Goal: Task Accomplishment & Management: Manage account settings

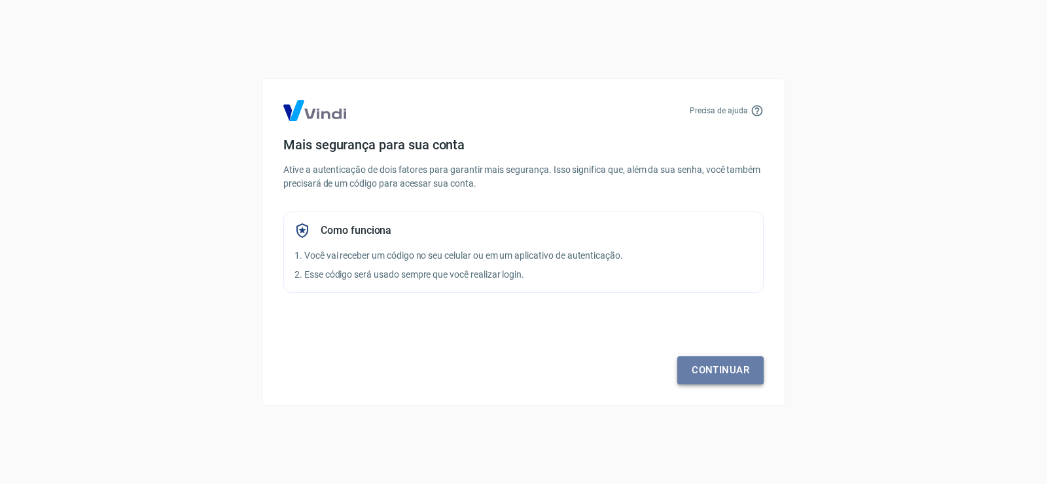
click at [724, 369] on link "Continuar" at bounding box center [720, 369] width 86 height 27
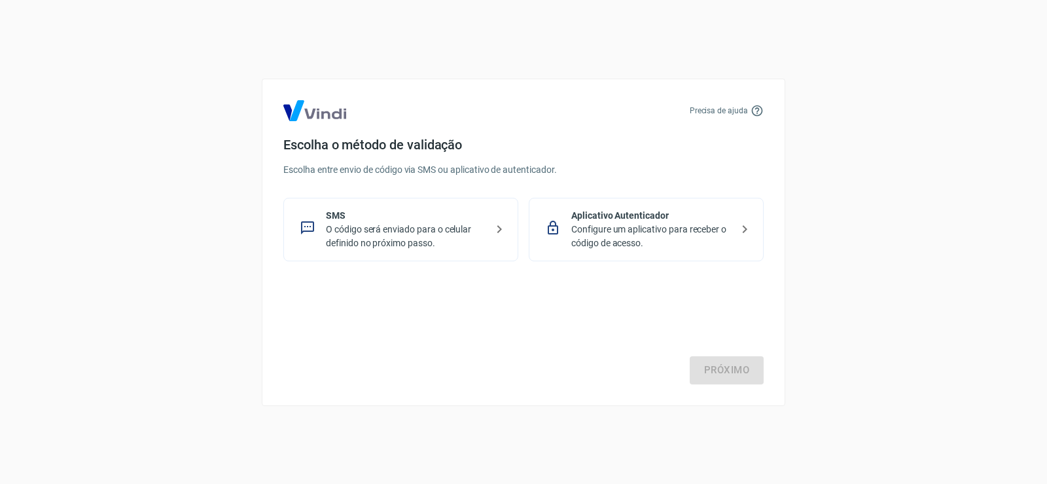
click at [395, 234] on p "O código será enviado para o celular definido no próximo passo." at bounding box center [406, 236] width 160 height 27
click at [504, 228] on icon at bounding box center [500, 229] width 16 height 16
click at [740, 364] on link "Próximo" at bounding box center [727, 369] width 74 height 27
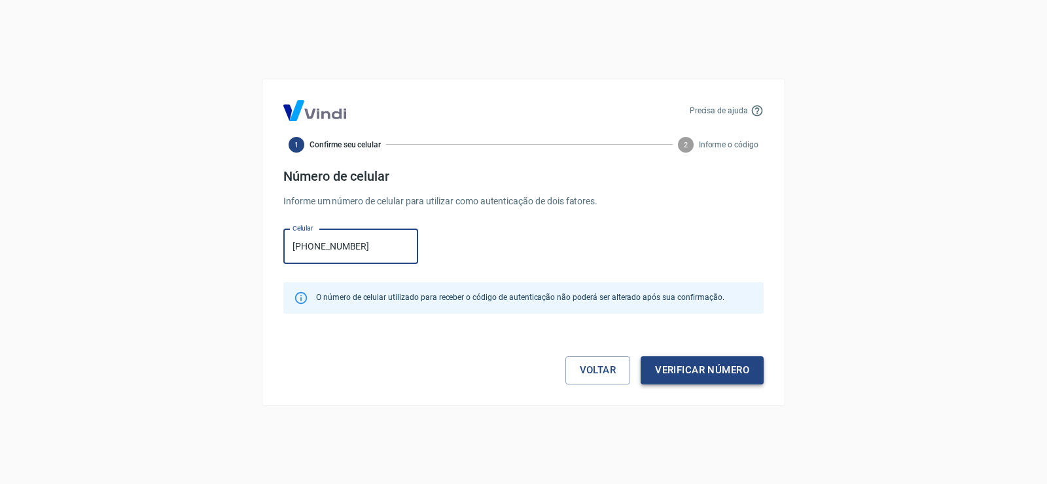
type input "[PHONE_NUMBER]"
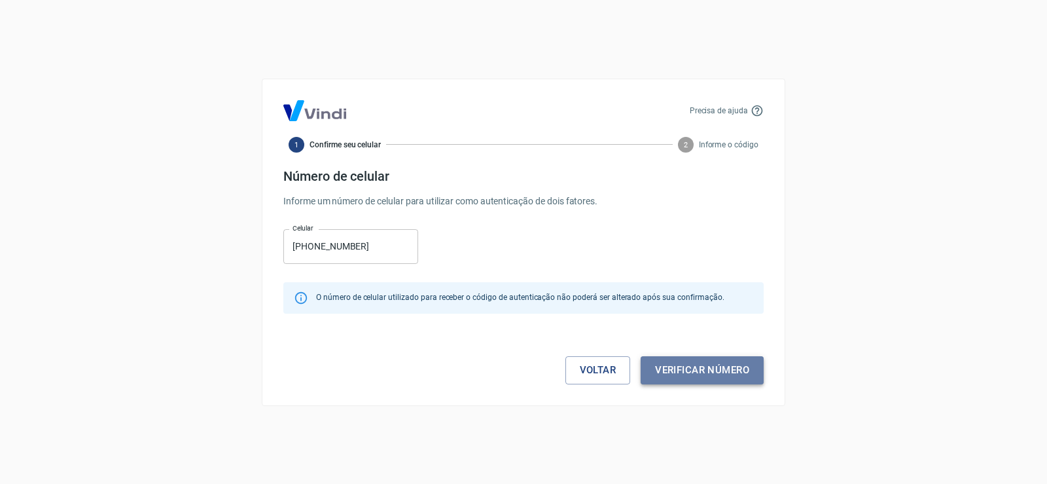
click at [717, 378] on button "Verificar número" at bounding box center [702, 369] width 123 height 27
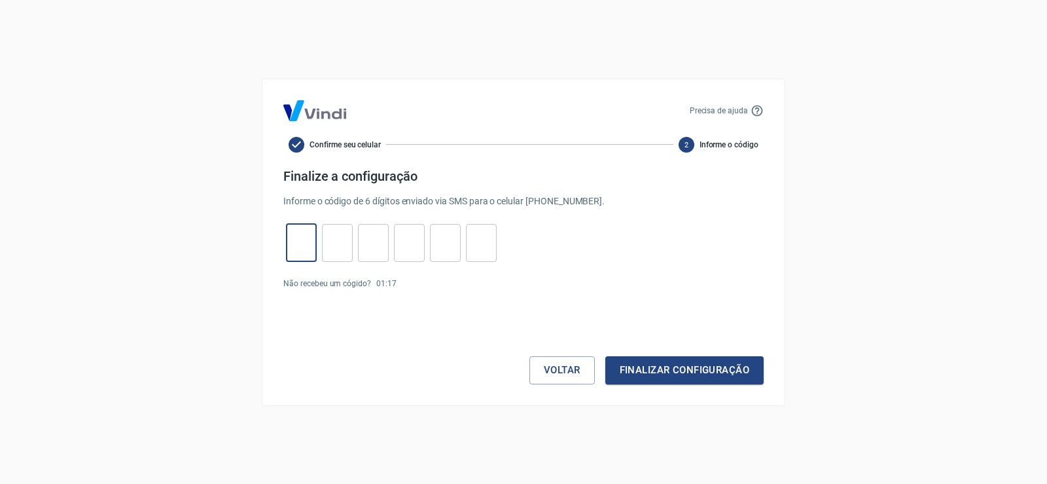
click at [315, 243] on input "tel" at bounding box center [301, 242] width 31 height 28
type input "2"
type input "7"
type input "4"
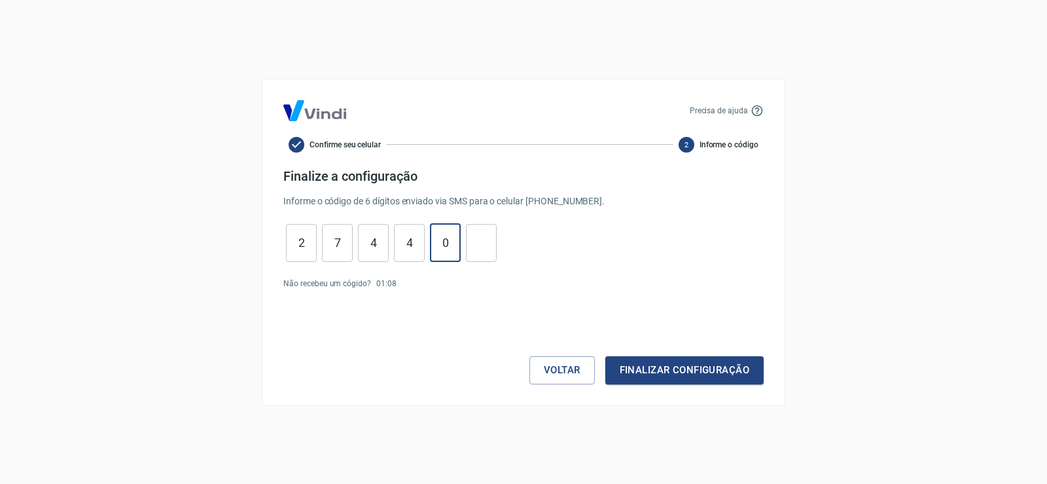
type input "0"
type input "4"
type input "7"
type input "8"
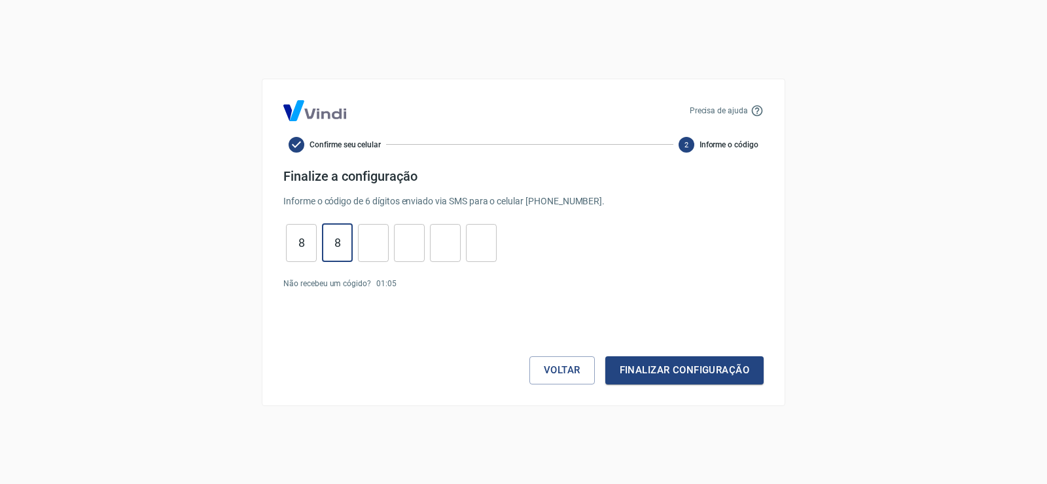
type input "8"
type input "2"
type input "4"
type input "1"
type input "4"
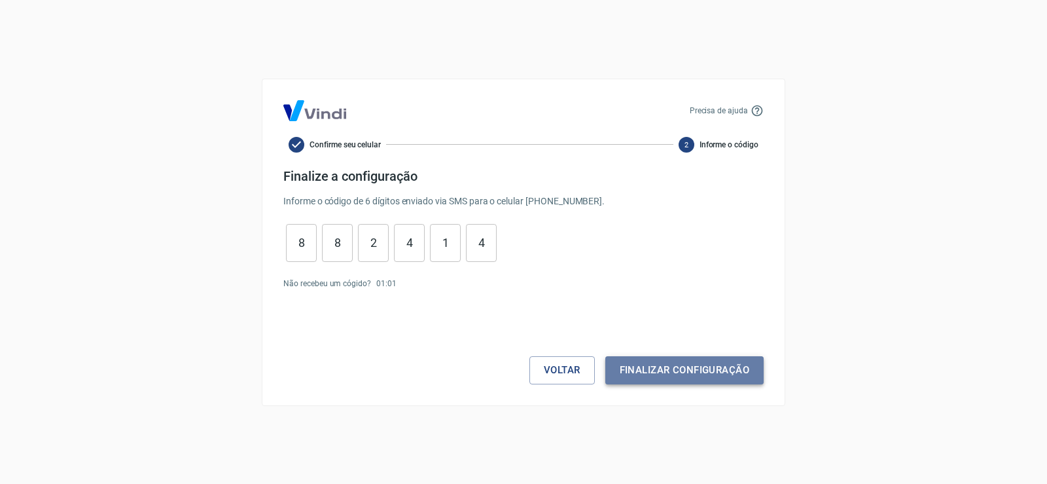
click at [632, 369] on button "Finalizar configuração" at bounding box center [684, 369] width 158 height 27
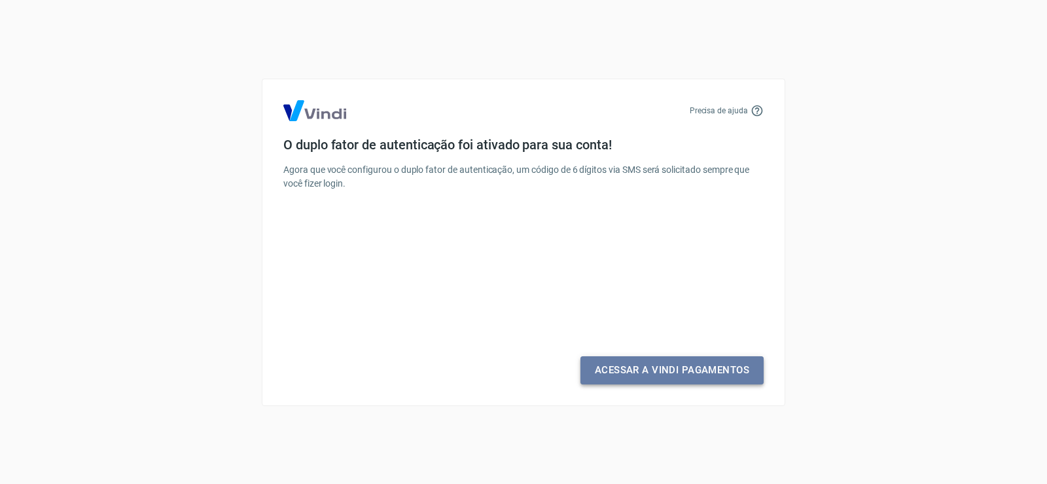
click at [662, 373] on link "Acessar a Vindi Pagamentos" at bounding box center [672, 369] width 183 height 27
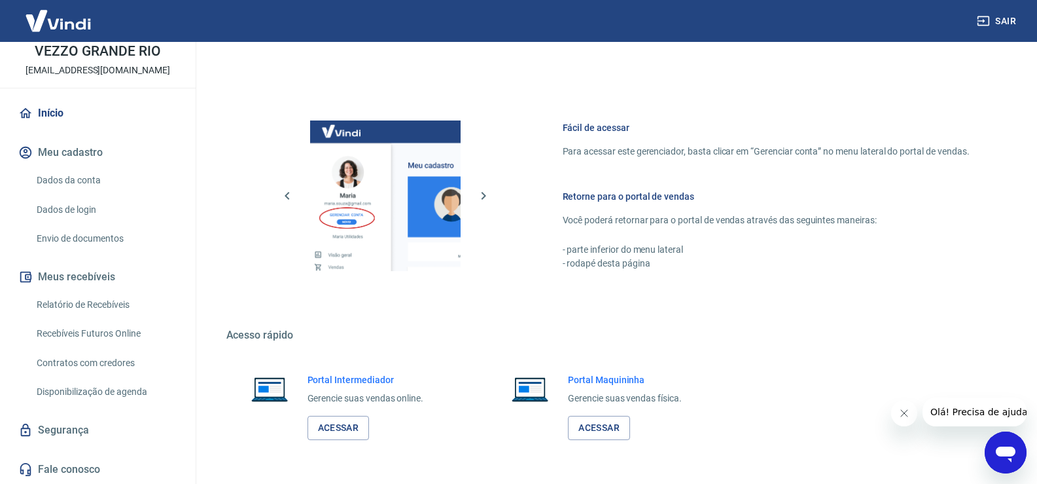
scroll to position [655, 0]
click at [474, 348] on div "Acesso rápido Portal Intermediador Gerencie suas vendas online. Acessar Portal …" at bounding box center [613, 391] width 775 height 127
click at [343, 430] on link "Acessar" at bounding box center [339, 427] width 62 height 24
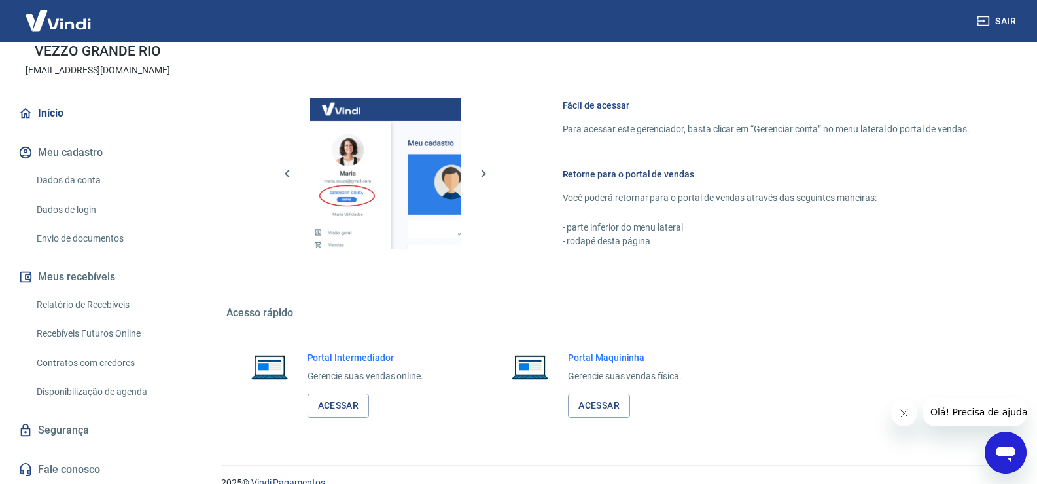
scroll to position [698, 0]
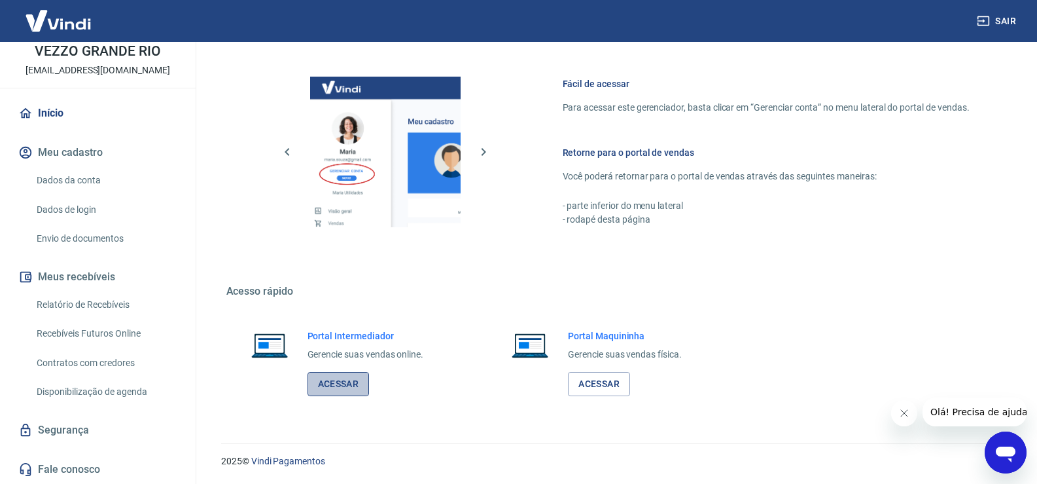
click at [344, 381] on link "Acessar" at bounding box center [339, 384] width 62 height 24
